Goal: Navigation & Orientation: Find specific page/section

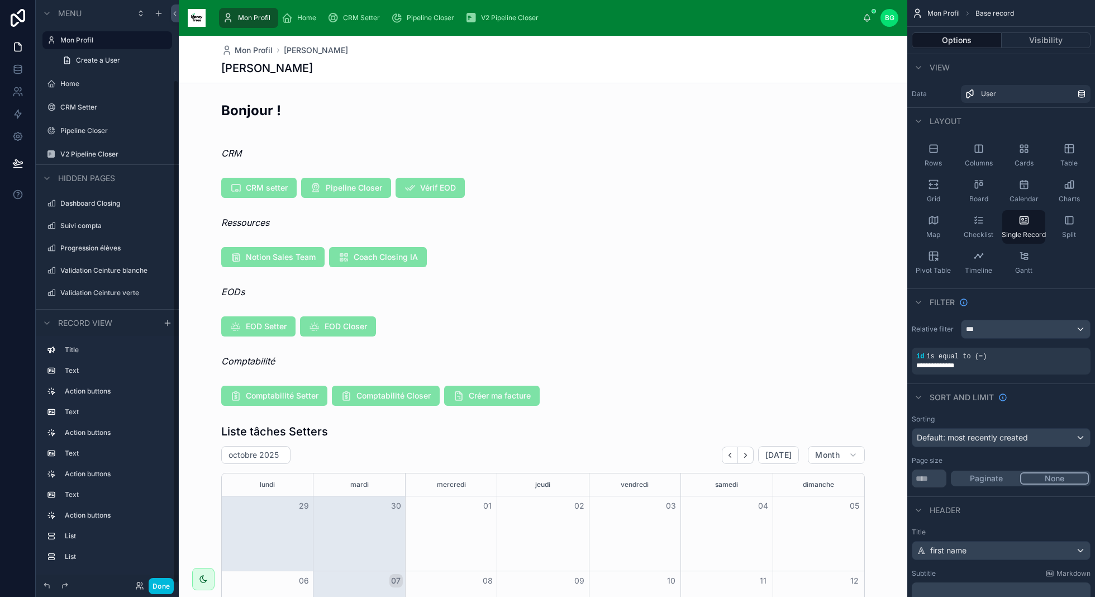
scroll to position [92, 0]
click at [295, 16] on div "Home" at bounding box center [301, 18] width 39 height 18
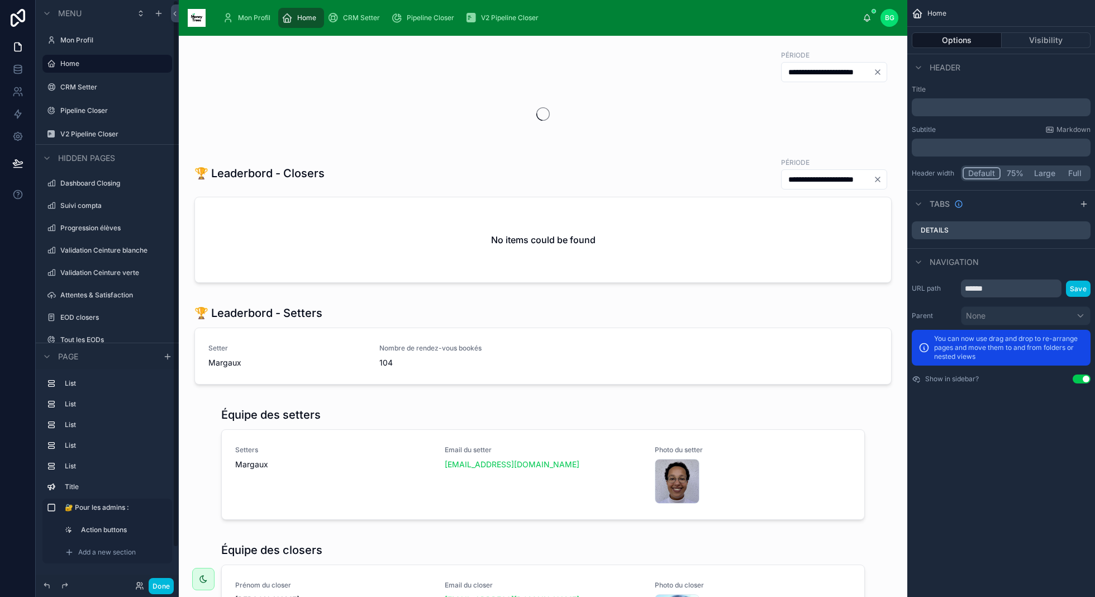
click at [162, 587] on button "Done" at bounding box center [161, 586] width 25 height 16
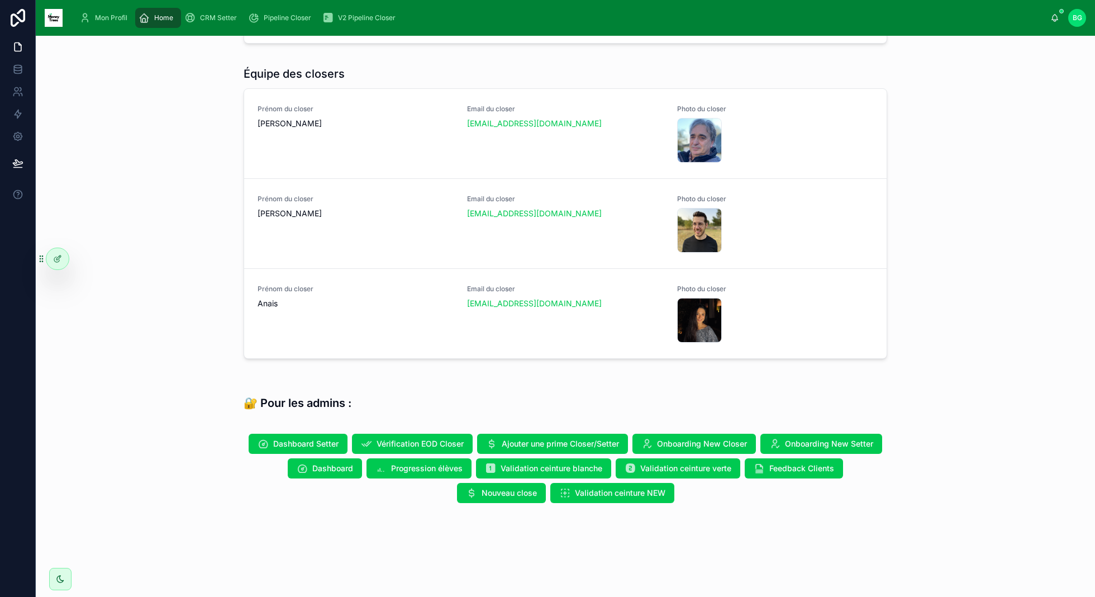
scroll to position [471, 0]
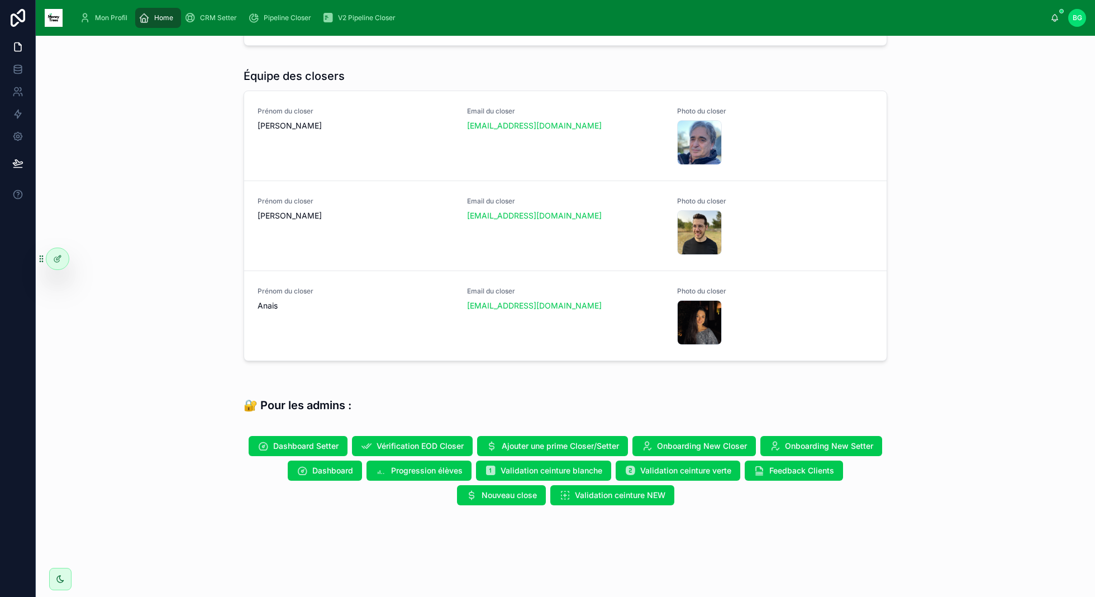
click at [329, 467] on span "Dashboard" at bounding box center [332, 470] width 41 height 11
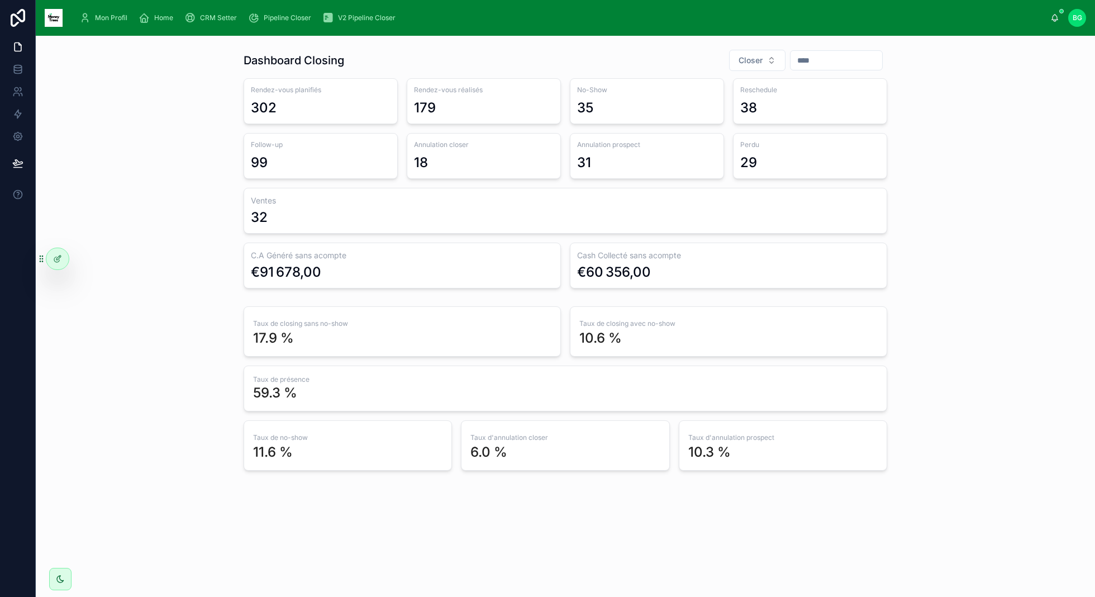
click at [51, 255] on div at bounding box center [57, 258] width 22 height 21
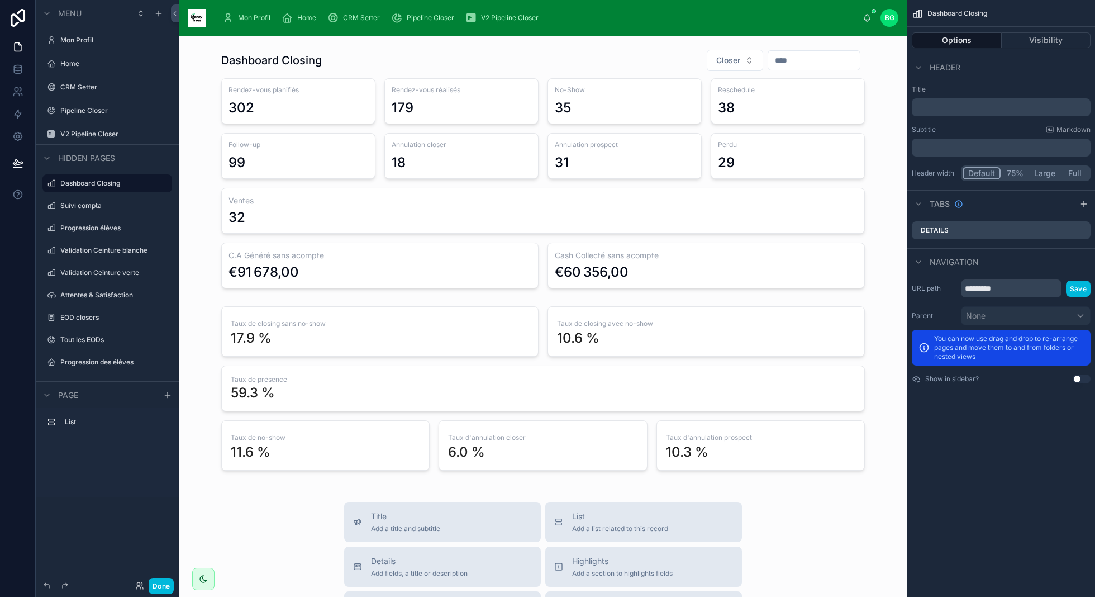
click at [325, 148] on div at bounding box center [543, 260] width 711 height 430
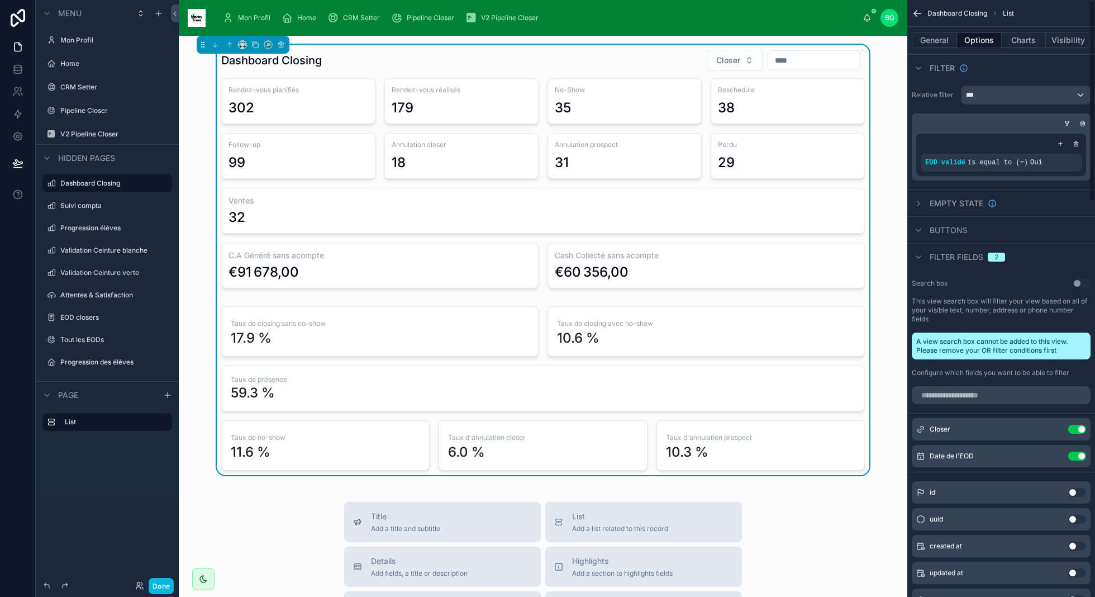
click at [656, 176] on div "Annulation prospect 31" at bounding box center [625, 156] width 154 height 46
click at [1033, 44] on button "Charts" at bounding box center [1024, 40] width 45 height 16
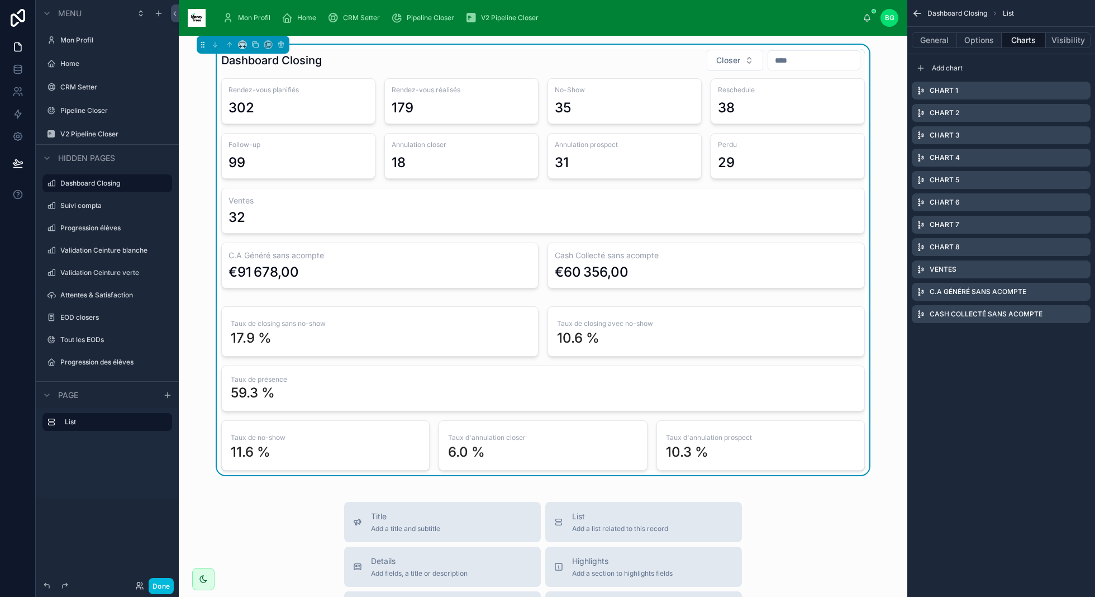
click at [0, 0] on icon "scrollable content" at bounding box center [0, 0] width 0 height 0
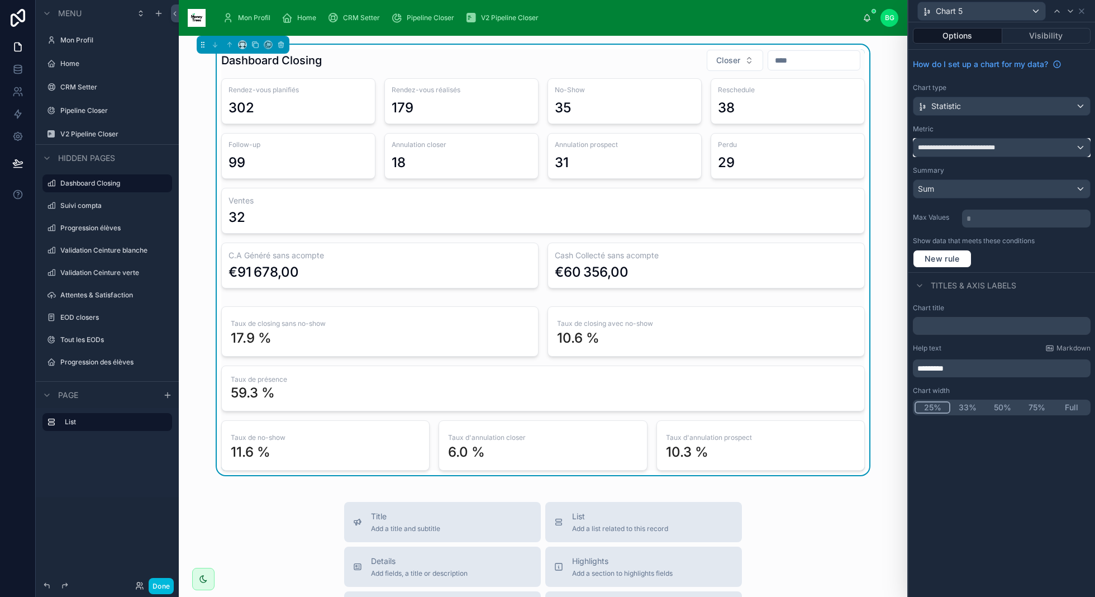
click at [1065, 150] on div "**********" at bounding box center [1002, 148] width 177 height 18
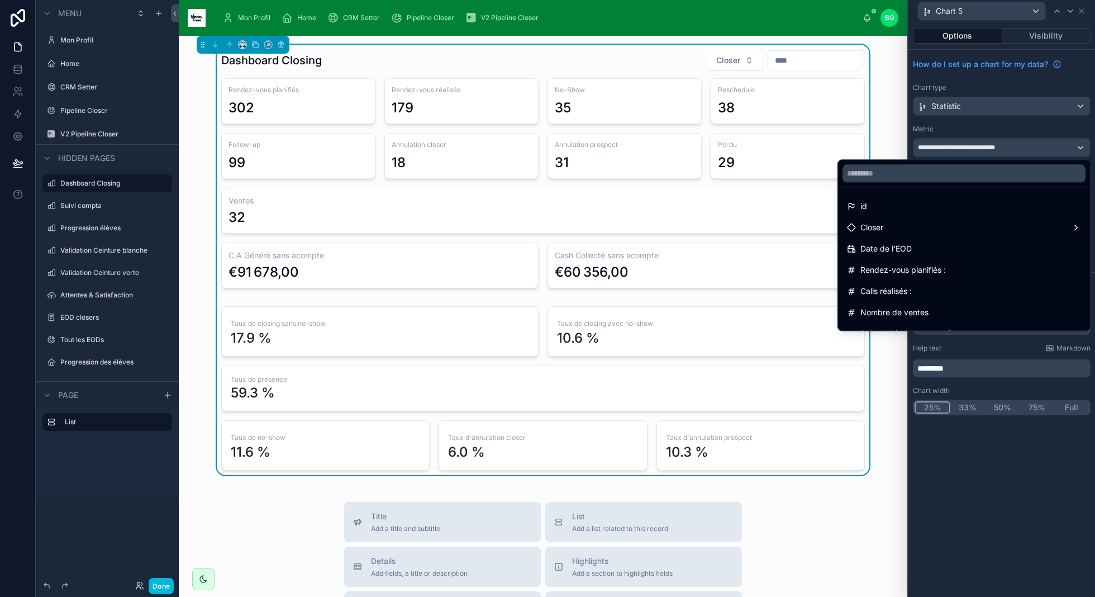
click at [1026, 134] on div at bounding box center [1002, 298] width 187 height 597
